Goal: Task Accomplishment & Management: Manage account settings

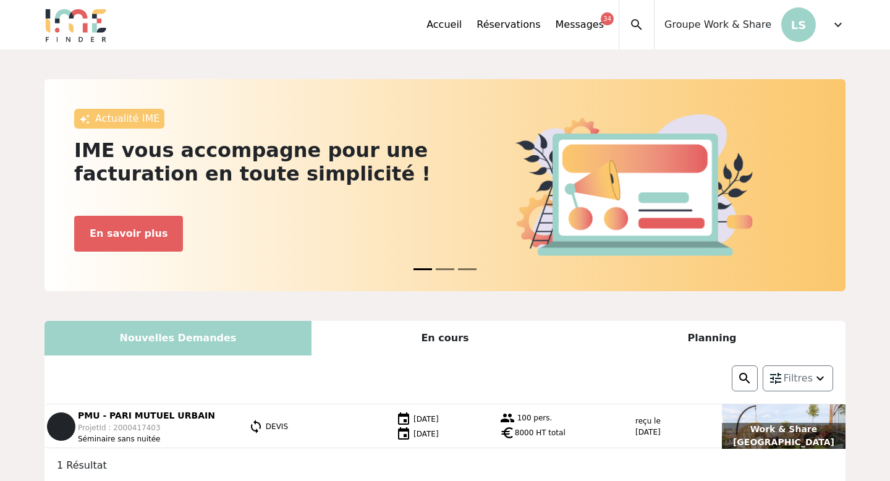
click at [828, 27] on div "Accueil Réservations Messages 34 Accès autres comptes Mes données personnelles …" at bounding box center [635, 24] width 419 height 49
click at [839, 28] on span "expand_more" at bounding box center [837, 24] width 15 height 15
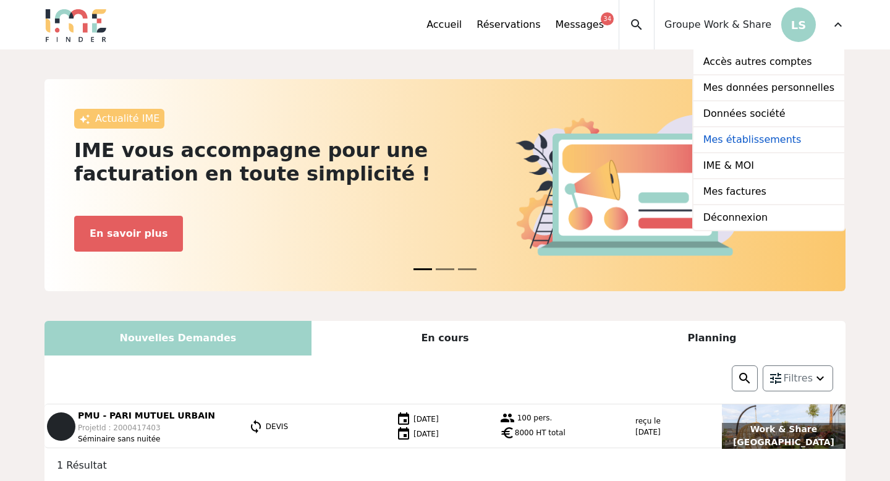
click at [750, 140] on link "Mes établissements" at bounding box center [768, 140] width 151 height 26
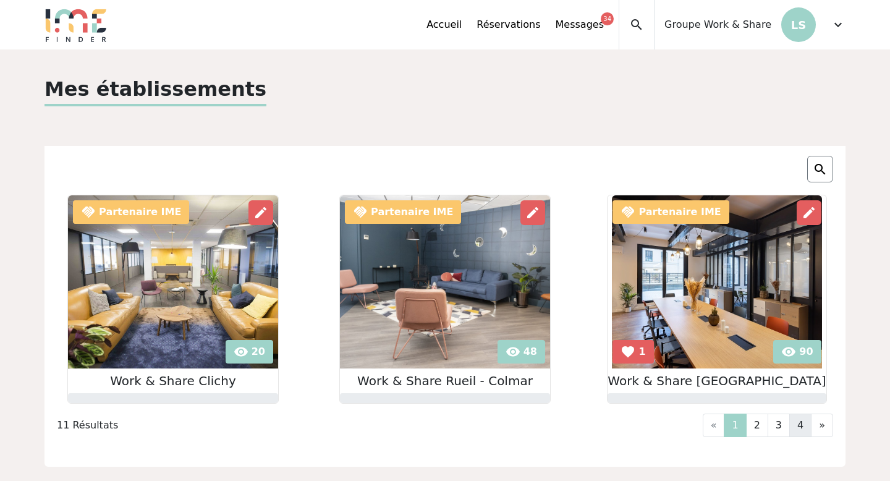
click at [807, 431] on link "4" at bounding box center [800, 424] width 22 height 23
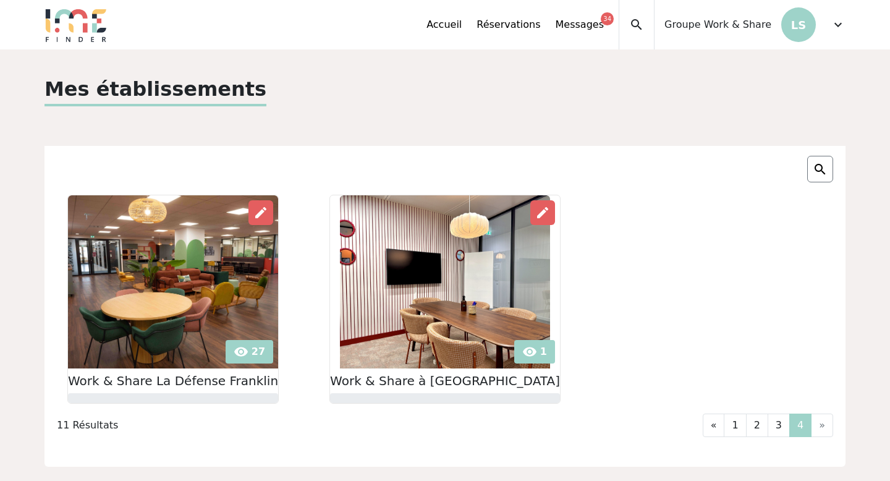
click at [434, 282] on img at bounding box center [445, 281] width 210 height 173
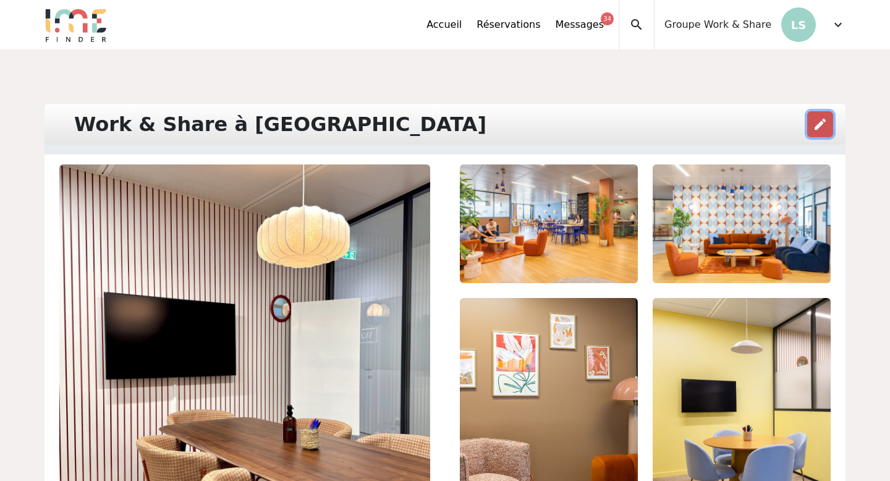
click at [817, 122] on span "edit" at bounding box center [820, 124] width 15 height 15
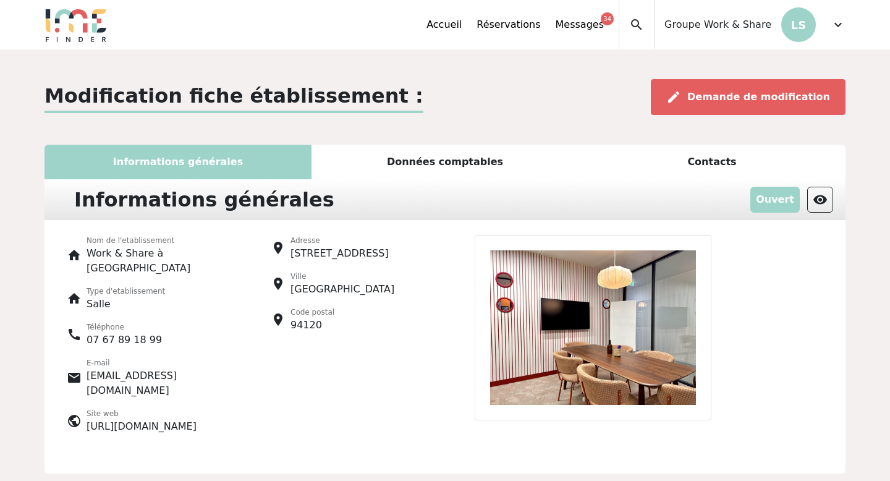
click at [435, 170] on div "Données comptables" at bounding box center [444, 162] width 267 height 35
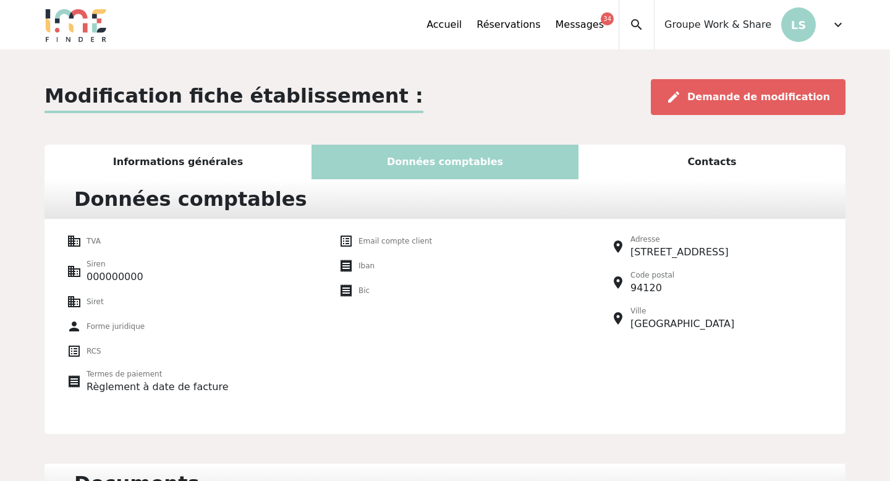
click at [691, 169] on div "Contacts" at bounding box center [711, 162] width 267 height 35
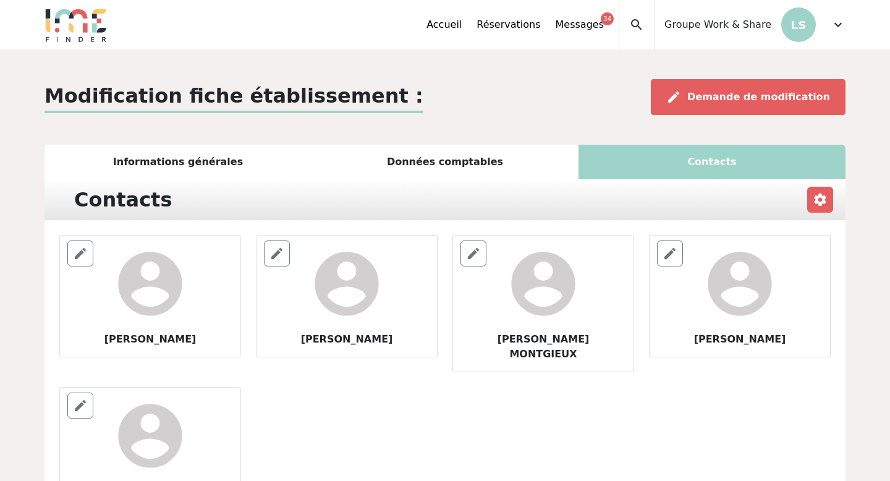
click at [457, 163] on div "Données comptables" at bounding box center [444, 162] width 267 height 35
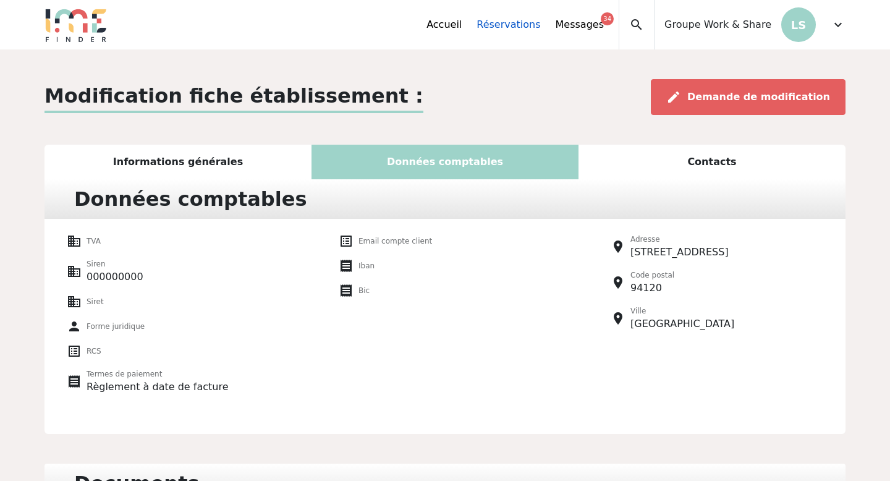
click at [514, 25] on link "Réservations" at bounding box center [508, 24] width 64 height 15
